Goal: Task Accomplishment & Management: Manage account settings

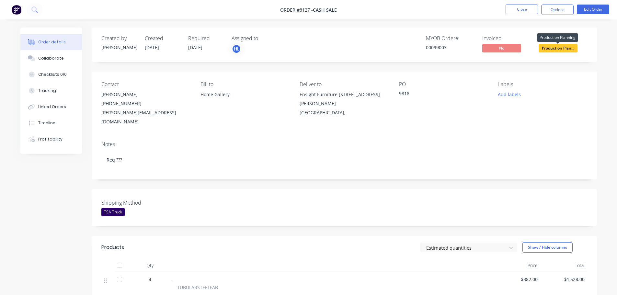
click at [567, 50] on span "Production Plan..." at bounding box center [558, 48] width 39 height 8
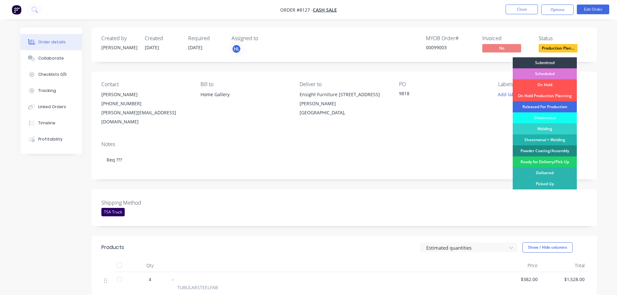
click at [539, 107] on div "Released For Production" at bounding box center [545, 106] width 64 height 11
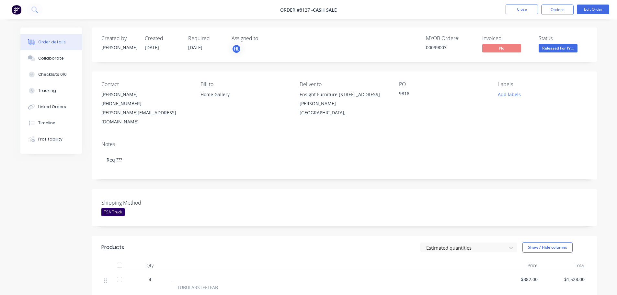
click at [18, 8] on img "button" at bounding box center [17, 10] width 10 height 10
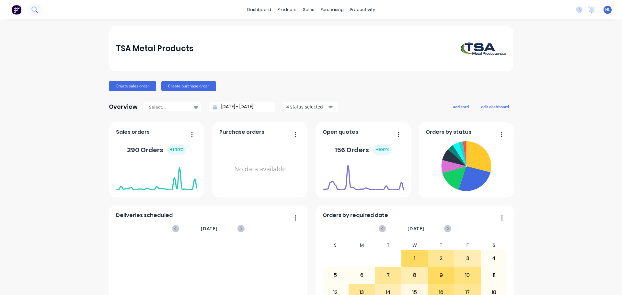
click at [38, 10] on button at bounding box center [35, 9] width 16 height 13
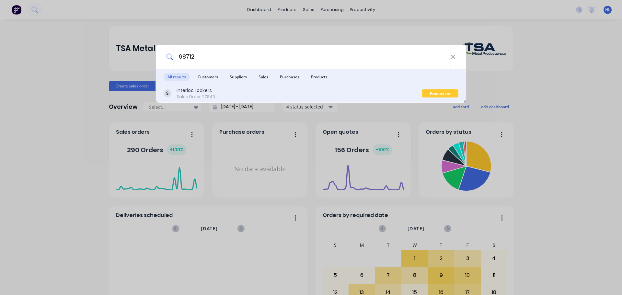
type input "98712"
click at [197, 93] on div "Interloc Lockers" at bounding box center [196, 90] width 39 height 7
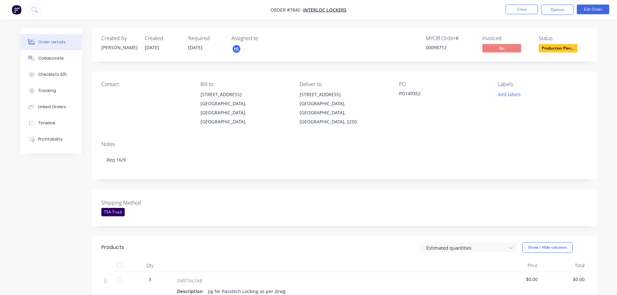
click at [16, 8] on img "button" at bounding box center [17, 10] width 10 height 10
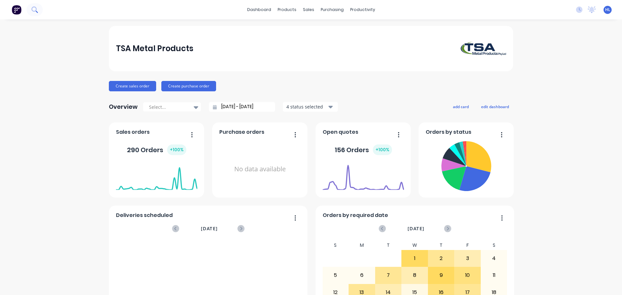
click at [34, 9] on icon at bounding box center [34, 9] width 6 height 6
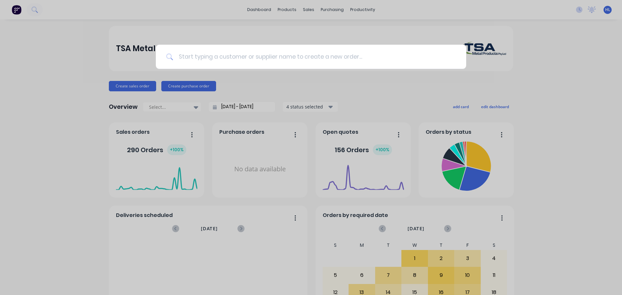
click at [235, 61] on input at bounding box center [314, 57] width 283 height 24
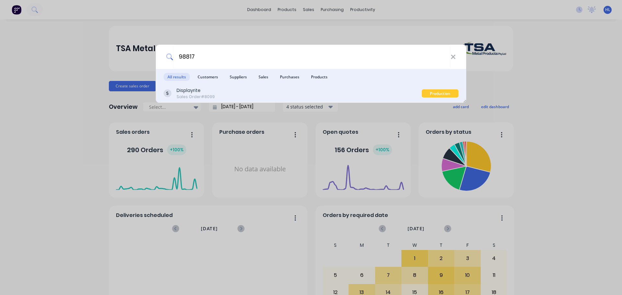
type input "98817"
click at [281, 97] on div "Displayrite Sales Order #8099" at bounding box center [293, 93] width 258 height 13
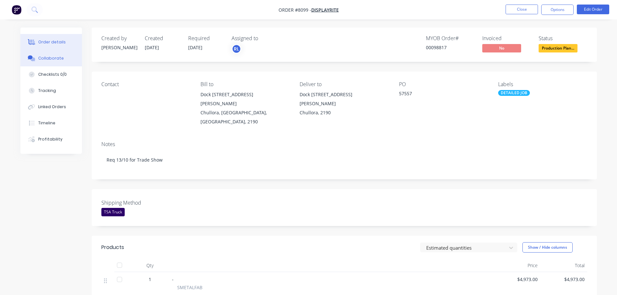
click at [57, 58] on div "Collaborate" at bounding box center [51, 58] width 26 height 6
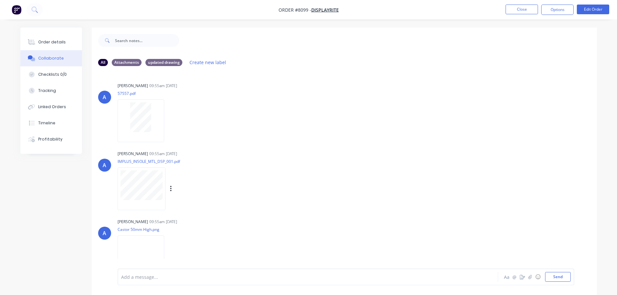
click at [139, 201] on div at bounding box center [142, 189] width 48 height 42
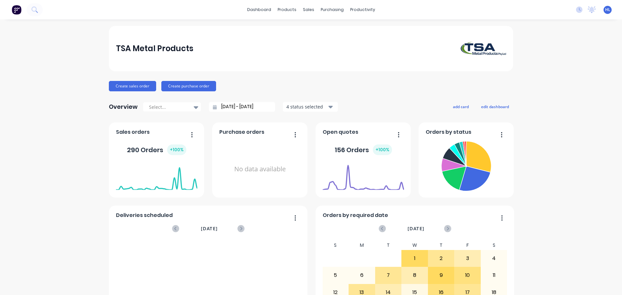
click at [35, 10] on icon at bounding box center [34, 9] width 6 height 6
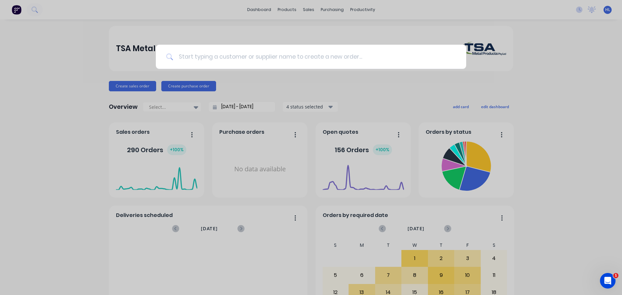
click at [216, 58] on input at bounding box center [314, 57] width 283 height 24
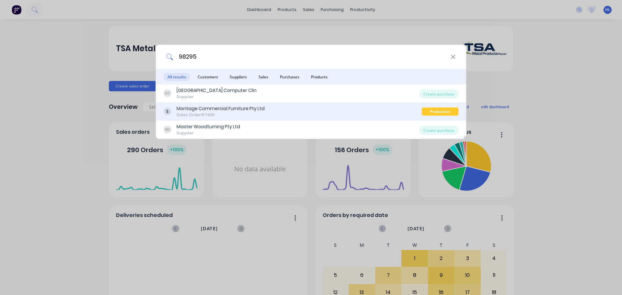
type input "98295"
click at [224, 106] on div "Montage Commercial Furniture Pty Ltd" at bounding box center [221, 108] width 88 height 7
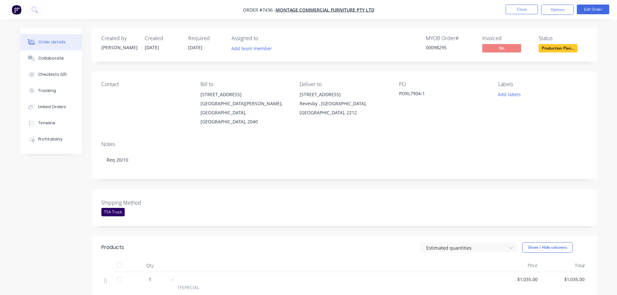
click at [254, 43] on div "Assigned to Add team member" at bounding box center [264, 44] width 65 height 19
click at [249, 49] on button "Add team member" at bounding box center [252, 48] width 48 height 9
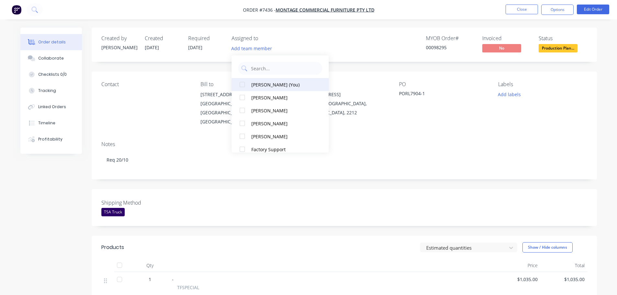
click at [244, 85] on div at bounding box center [242, 84] width 13 height 13
click at [338, 53] on div "MYOB Order # 00098295 Invoiced No Status Production Plan..." at bounding box center [442, 44] width 291 height 19
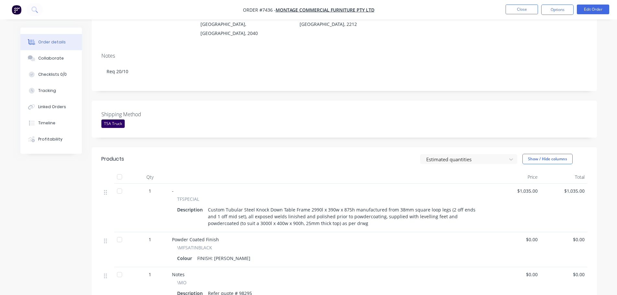
scroll to position [97, 0]
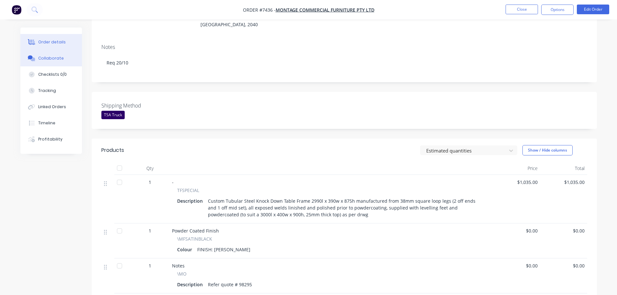
click at [59, 58] on div "Collaborate" at bounding box center [51, 58] width 26 height 6
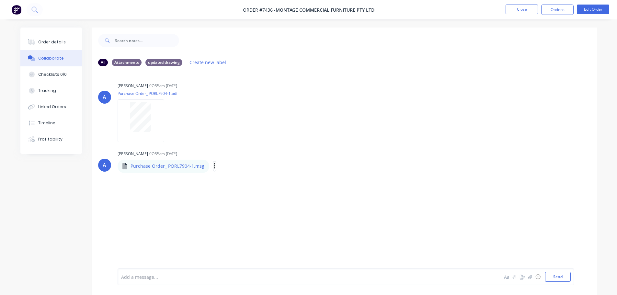
click at [214, 166] on icon "button" at bounding box center [214, 166] width 1 height 6
click at [239, 183] on button "Download" at bounding box center [257, 183] width 73 height 15
click at [147, 136] on div at bounding box center [141, 120] width 47 height 42
click at [43, 37] on button "Order details" at bounding box center [51, 42] width 62 height 16
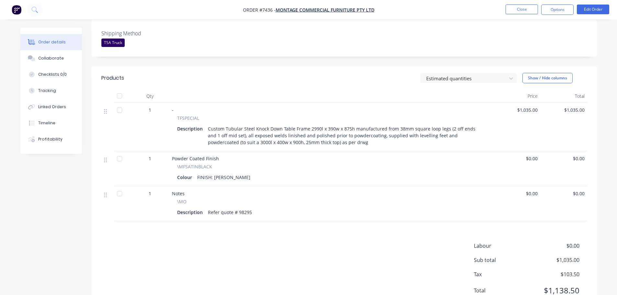
scroll to position [155, 0]
